Goal: Transaction & Acquisition: Book appointment/travel/reservation

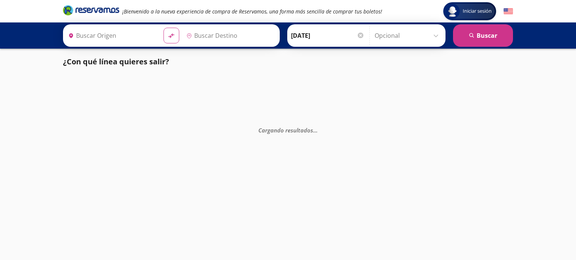
type input "[GEOGRAPHIC_DATA], [GEOGRAPHIC_DATA]"
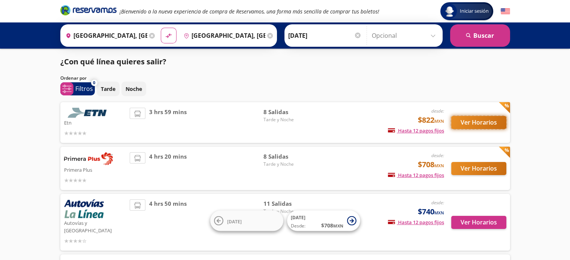
click at [478, 123] on button "Ver Horarios" at bounding box center [478, 122] width 55 height 13
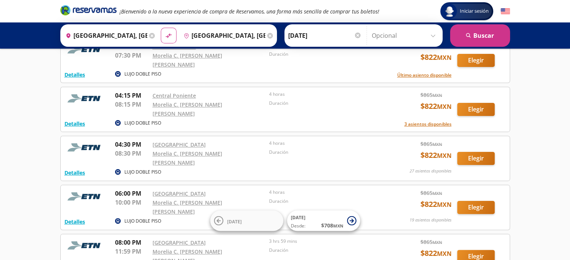
scroll to position [187, 0]
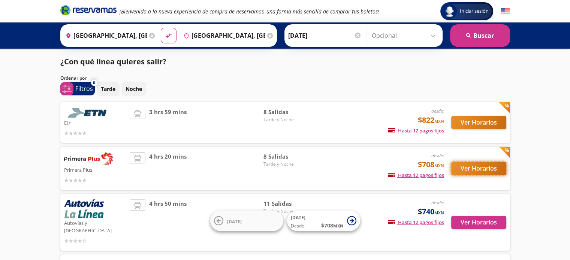
click at [477, 169] on button "Ver Horarios" at bounding box center [478, 168] width 55 height 13
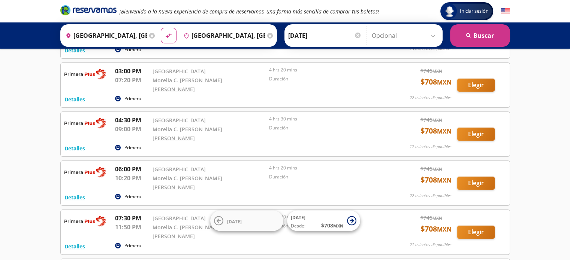
scroll to position [112, 0]
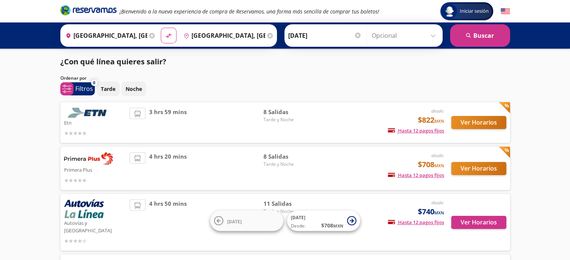
scroll to position [37, 0]
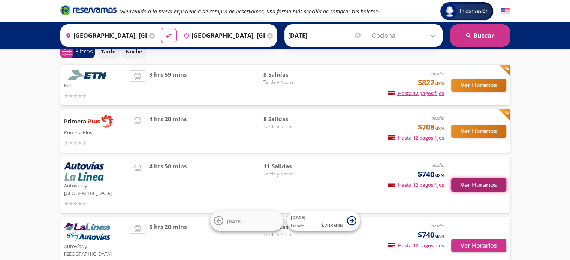
click at [478, 186] on button "Ver Horarios" at bounding box center [478, 185] width 55 height 13
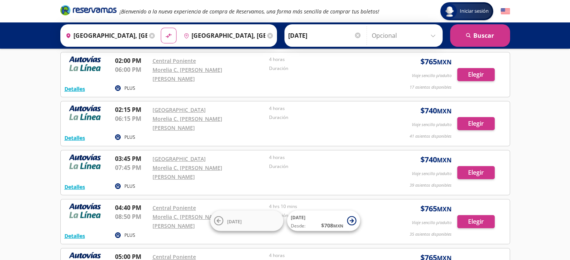
scroll to position [75, 0]
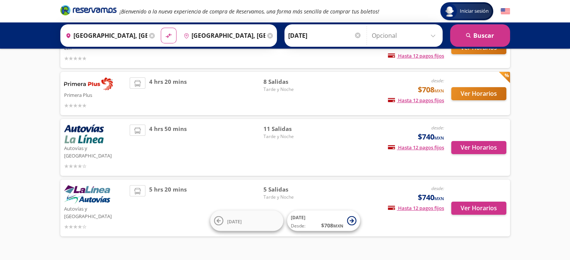
scroll to position [37, 0]
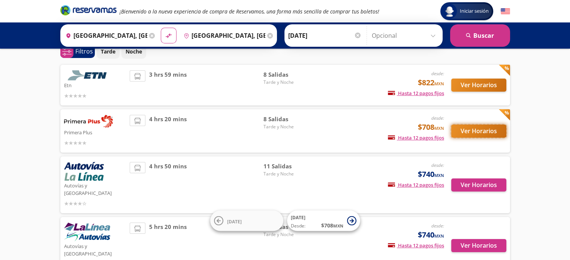
click at [495, 132] on button "Ver Horarios" at bounding box center [478, 131] width 55 height 13
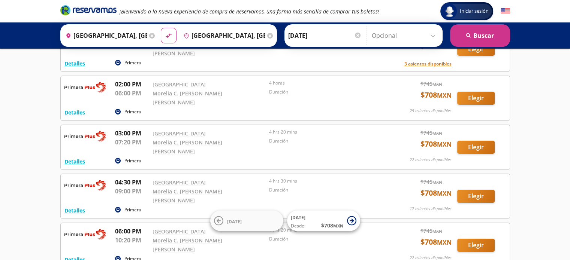
scroll to position [75, 0]
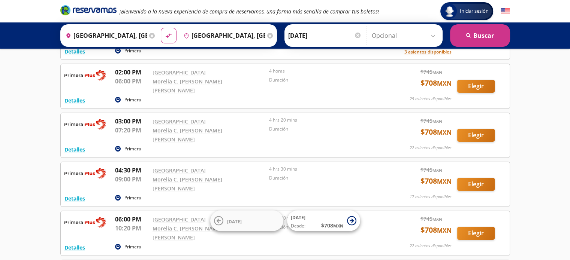
scroll to position [37, 0]
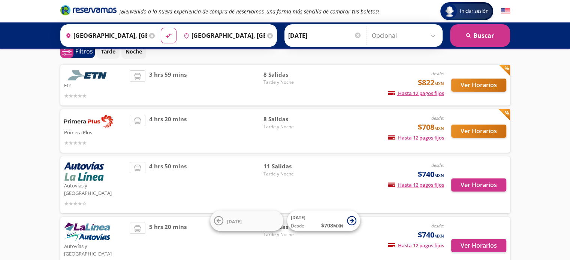
click at [200, 91] on div "3 hrs 59 mins" at bounding box center [197, 85] width 134 height 30
click at [484, 84] on button "Ver Horarios" at bounding box center [478, 85] width 55 height 13
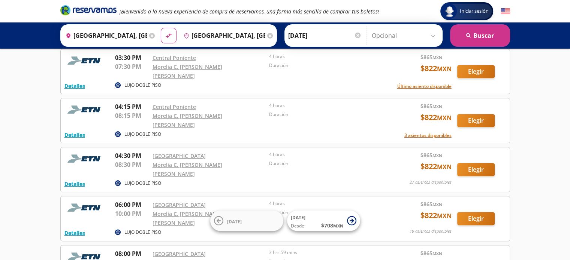
scroll to position [150, 0]
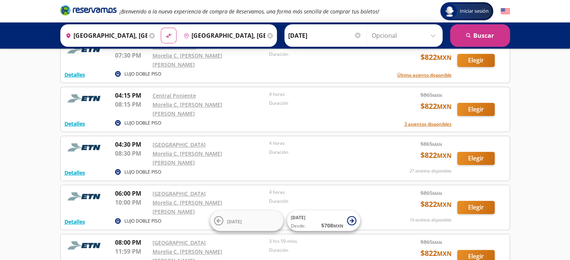
scroll to position [37, 0]
